Goal: Task Accomplishment & Management: Manage account settings

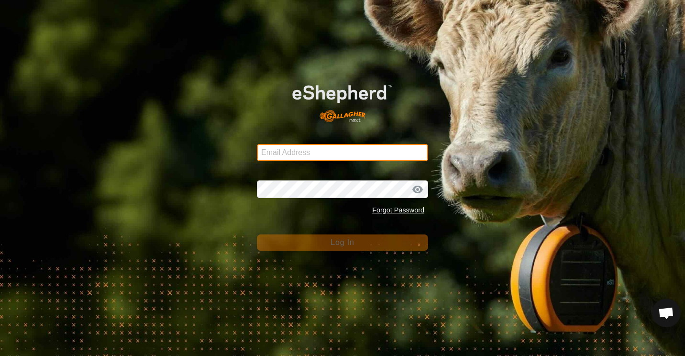
type input "earl_sam@yahoo.co.nz"
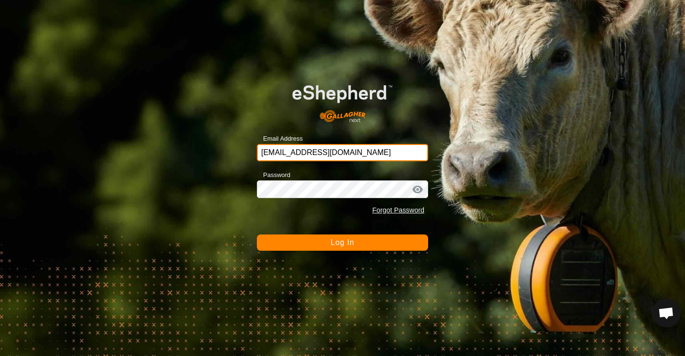
click at [340, 156] on input "earl_sam@yahoo.co.nz" at bounding box center [342, 152] width 171 height 17
click at [310, 248] on button "Log In" at bounding box center [342, 242] width 171 height 16
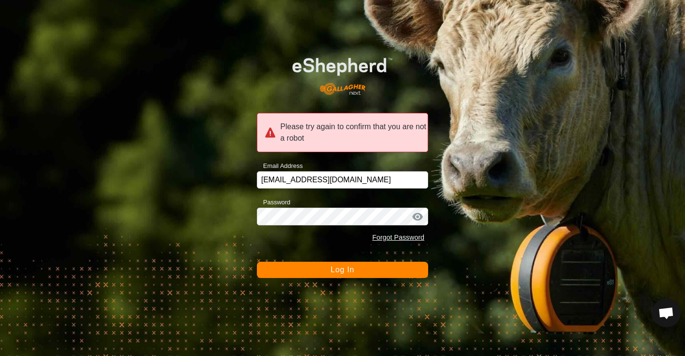
click at [323, 268] on button "Log In" at bounding box center [342, 270] width 171 height 16
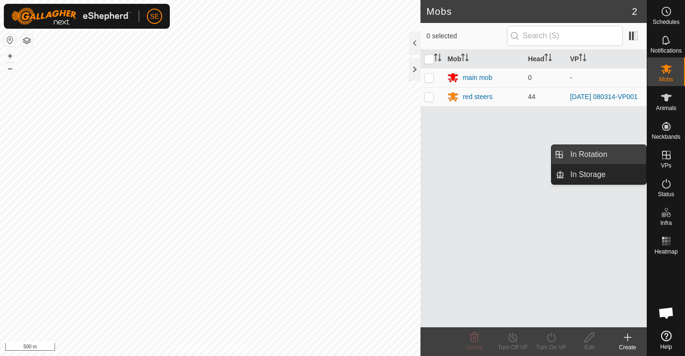
click at [590, 156] on link "In Rotation" at bounding box center [605, 154] width 82 height 19
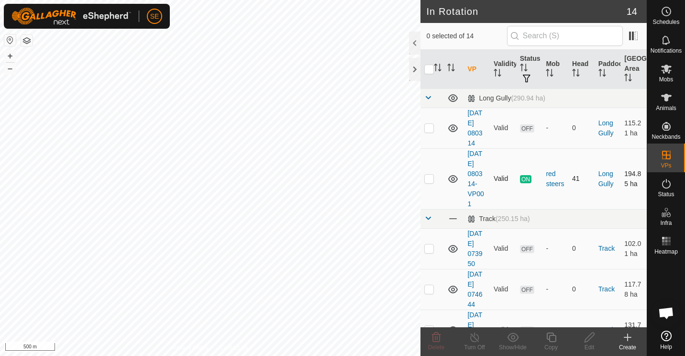
click at [429, 178] on p-checkbox at bounding box center [429, 179] width 10 height 8
checkbox input "true"
click at [661, 77] on span "Mobs" at bounding box center [666, 80] width 14 height 6
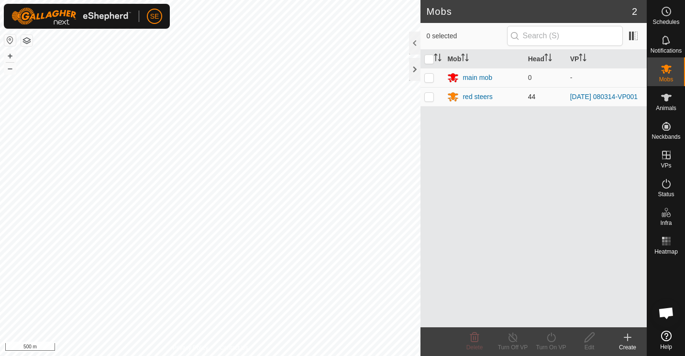
click at [426, 95] on p-checkbox at bounding box center [429, 97] width 10 height 8
checkbox input "true"
click at [512, 340] on icon at bounding box center [513, 336] width 12 height 11
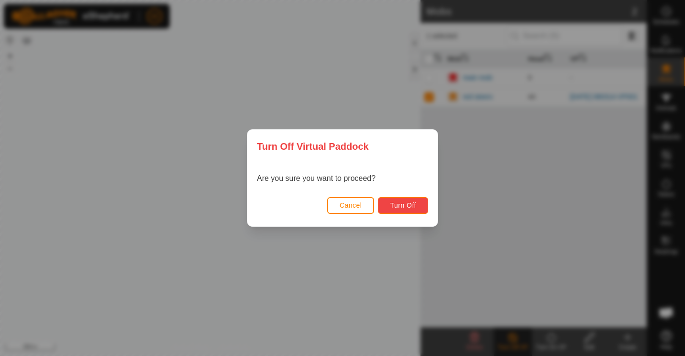
click at [398, 206] on span "Turn Off" at bounding box center [403, 205] width 26 height 8
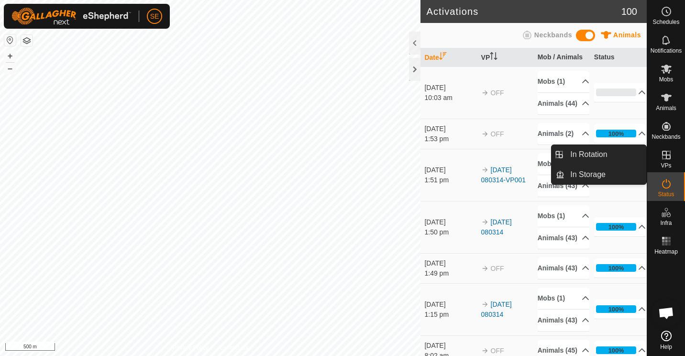
click at [664, 158] on icon at bounding box center [665, 154] width 11 height 11
click at [596, 153] on link "In Rotation" at bounding box center [605, 154] width 82 height 19
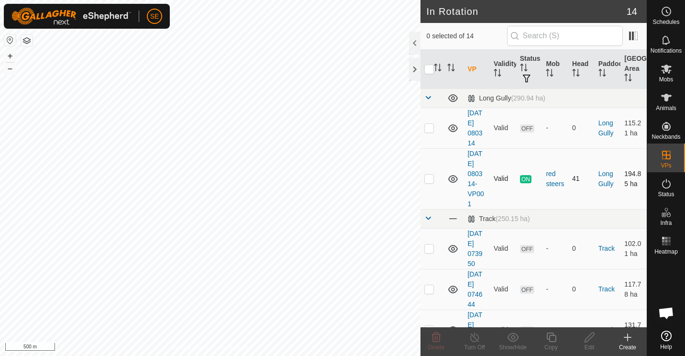
click at [427, 177] on p-checkbox at bounding box center [429, 179] width 10 height 8
checkbox input "true"
click at [549, 342] on icon at bounding box center [551, 336] width 12 height 11
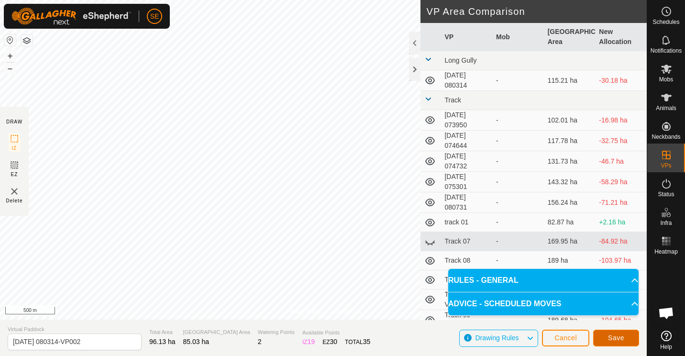
click at [613, 341] on span "Save" at bounding box center [616, 338] width 16 height 8
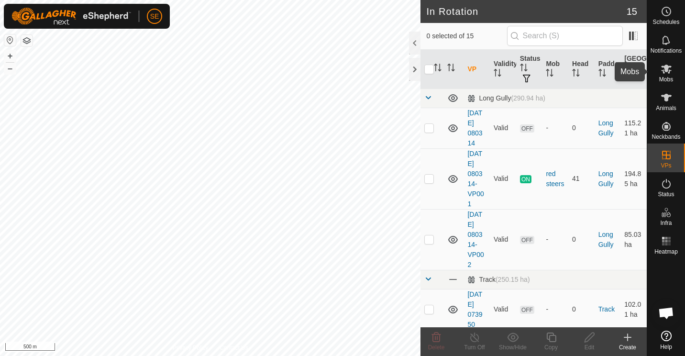
click at [665, 77] on span "Mobs" at bounding box center [666, 80] width 14 height 6
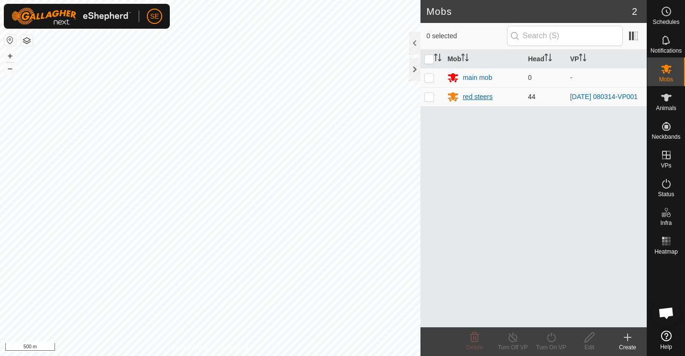
click at [458, 96] on icon at bounding box center [452, 96] width 11 height 11
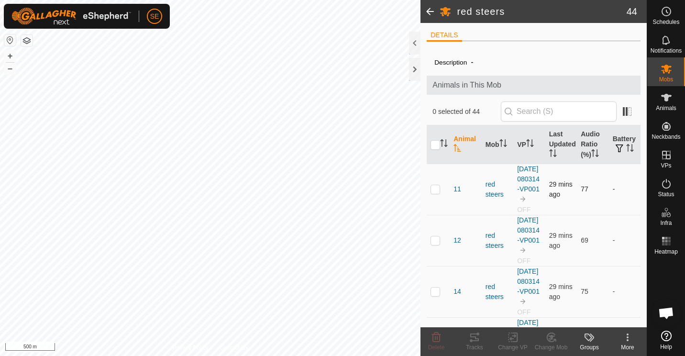
click at [434, 192] on p-checkbox at bounding box center [435, 189] width 10 height 8
checkbox input "false"
click at [668, 95] on icon at bounding box center [665, 97] width 11 height 11
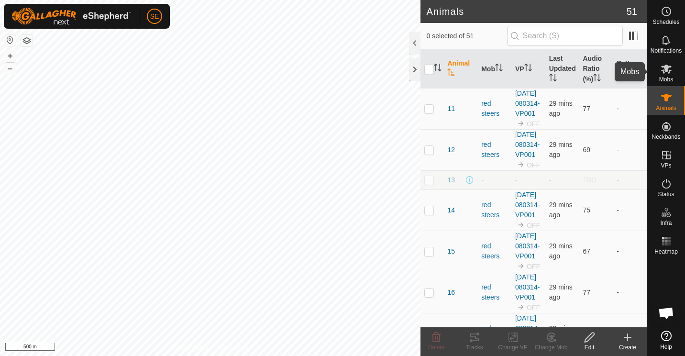
click at [667, 67] on icon at bounding box center [666, 69] width 11 height 9
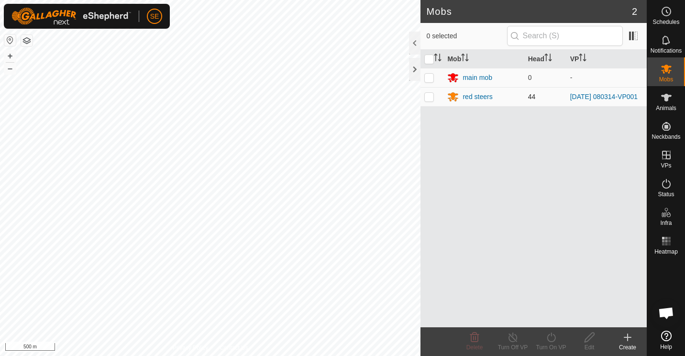
click at [426, 98] on p-checkbox at bounding box center [429, 97] width 10 height 8
checkbox input "true"
click at [550, 340] on icon at bounding box center [551, 336] width 12 height 11
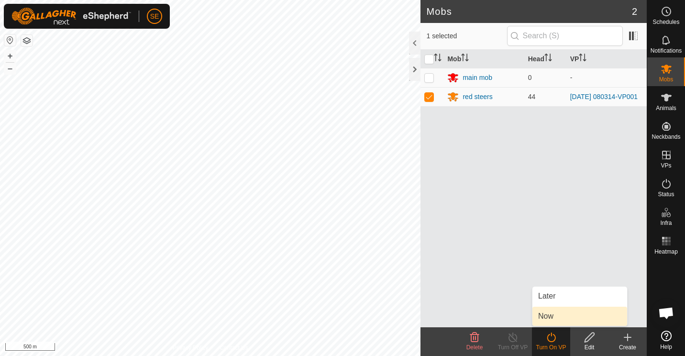
click at [550, 317] on link "Now" at bounding box center [579, 316] width 95 height 19
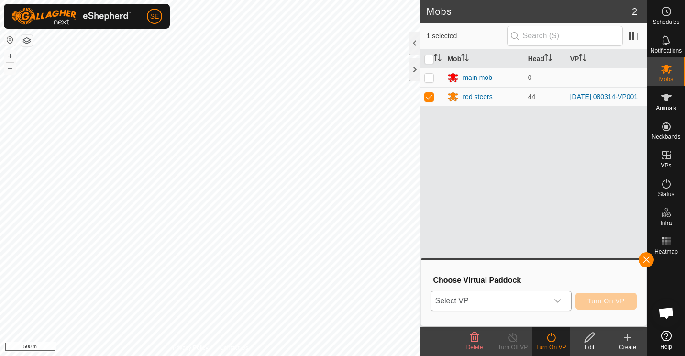
click at [560, 298] on icon "dropdown trigger" at bounding box center [558, 301] width 8 height 8
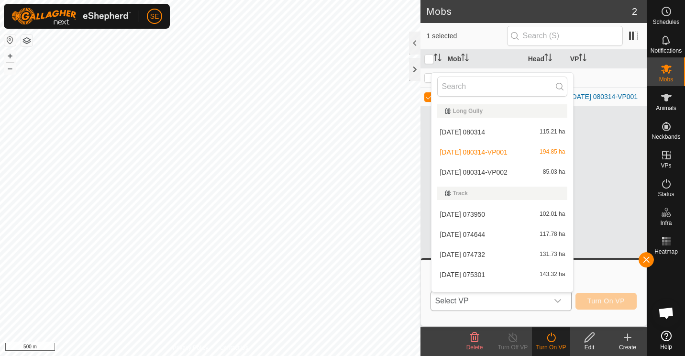
click at [466, 171] on li "[DATE] 080314-VP002 85.03 ha" at bounding box center [502, 172] width 142 height 19
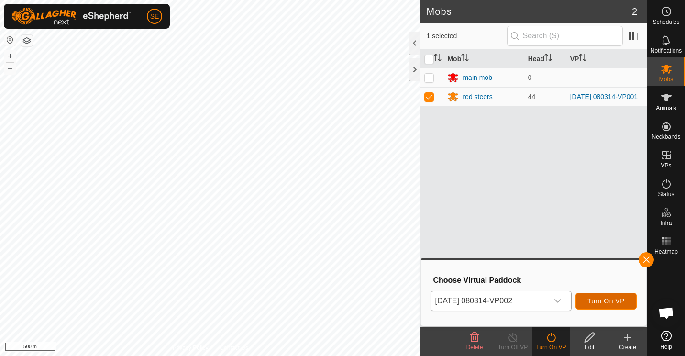
click at [614, 306] on button "Turn On VP" at bounding box center [605, 301] width 61 height 17
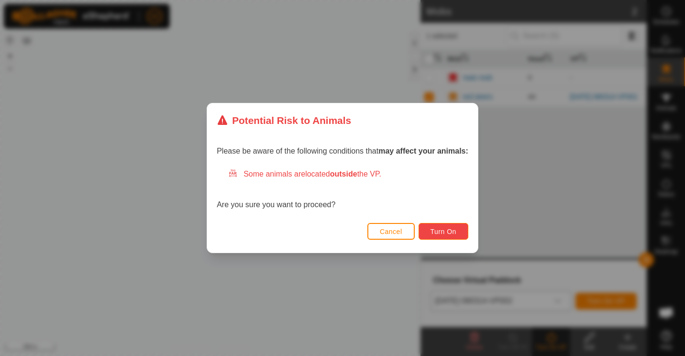
click at [445, 228] on span "Turn On" at bounding box center [443, 232] width 26 height 8
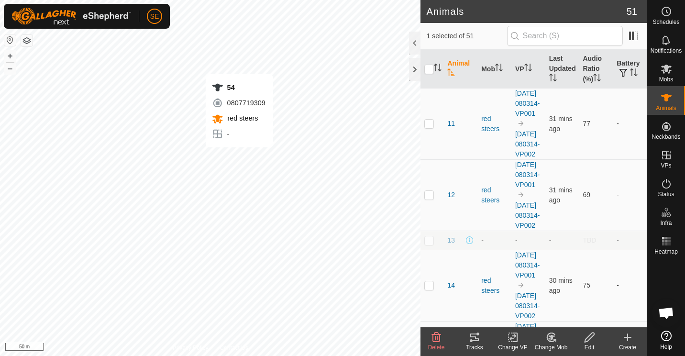
checkbox input "false"
checkbox input "true"
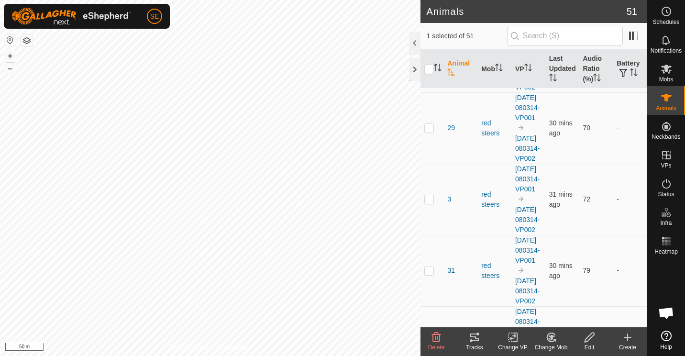
scroll to position [1188, 0]
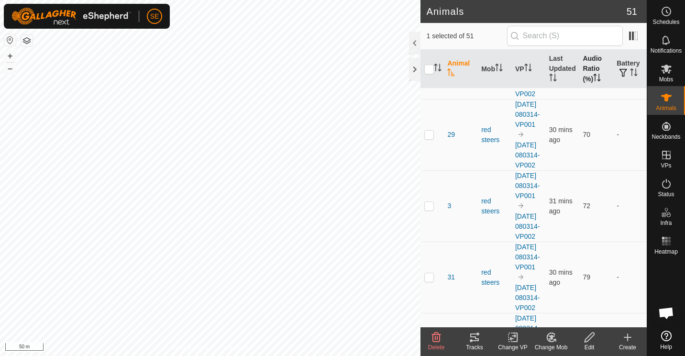
click at [594, 77] on icon "Activate to sort" at bounding box center [597, 78] width 8 height 8
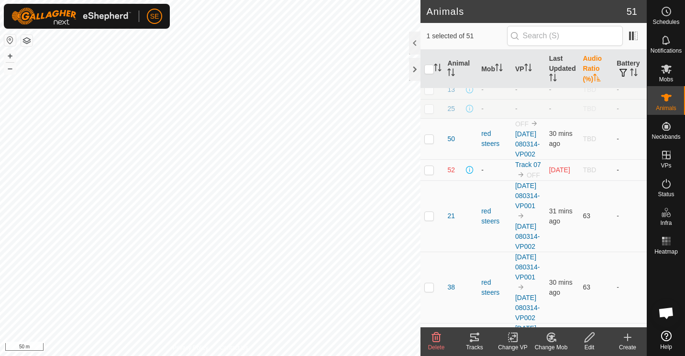
scroll to position [0, 0]
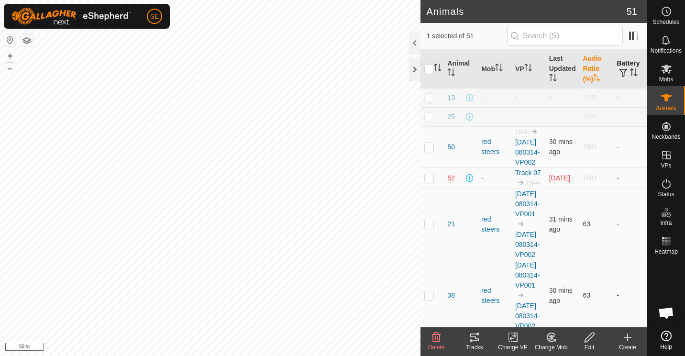
click at [630, 69] on icon "Activate to sort" at bounding box center [634, 72] width 8 height 8
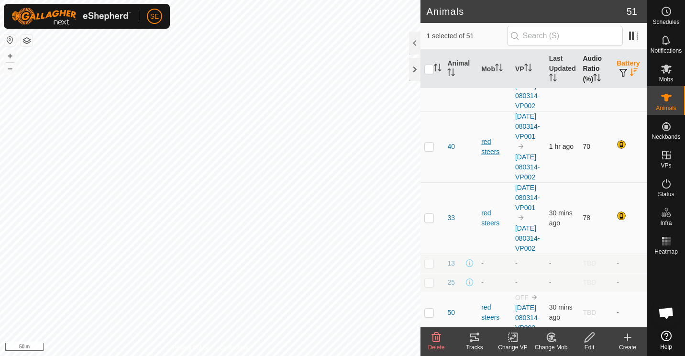
scroll to position [53, 0]
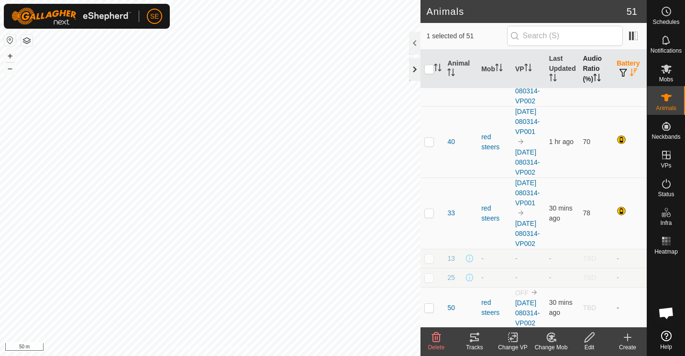
click at [417, 68] on div at bounding box center [414, 69] width 11 height 23
